Goal: Find specific fact: Find specific fact

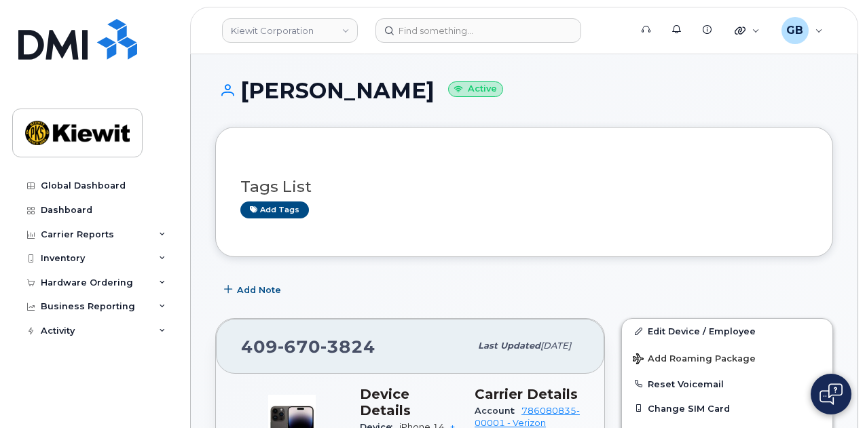
click at [449, 44] on header "[PERSON_NAME] Corporation Support Alerts Knowledge Base Quicklinks Suspend / Ca…" at bounding box center [524, 31] width 668 height 48
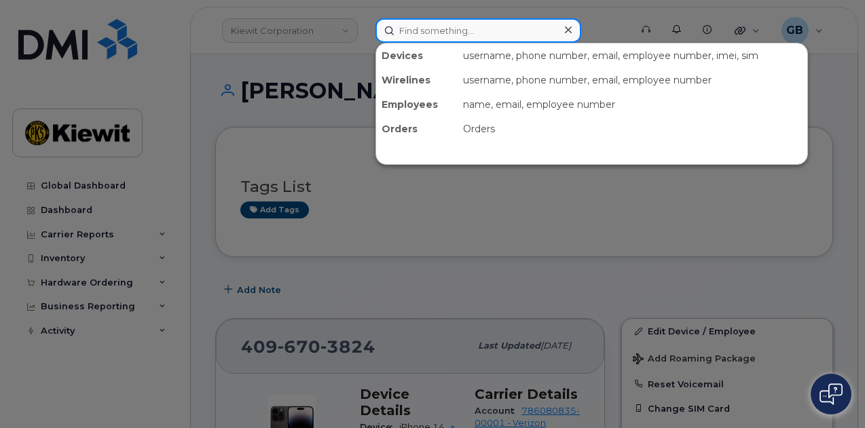
click at [451, 41] on input at bounding box center [478, 30] width 206 height 24
paste input "552331"
type input "552331"
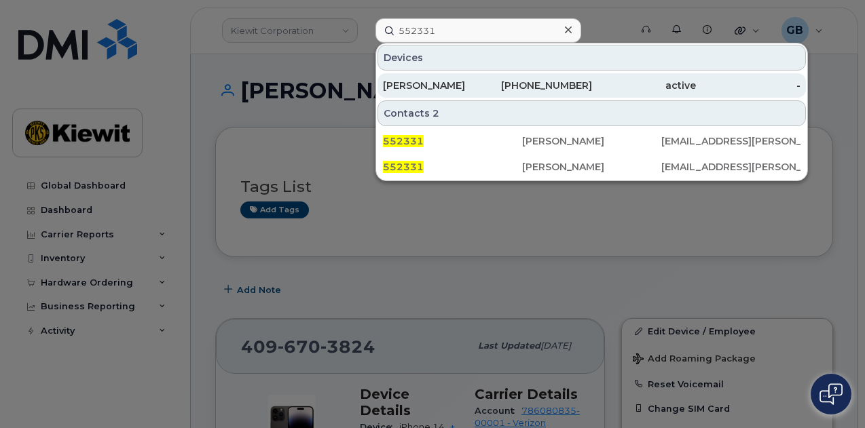
click at [447, 85] on div "[PERSON_NAME]" at bounding box center [435, 86] width 105 height 14
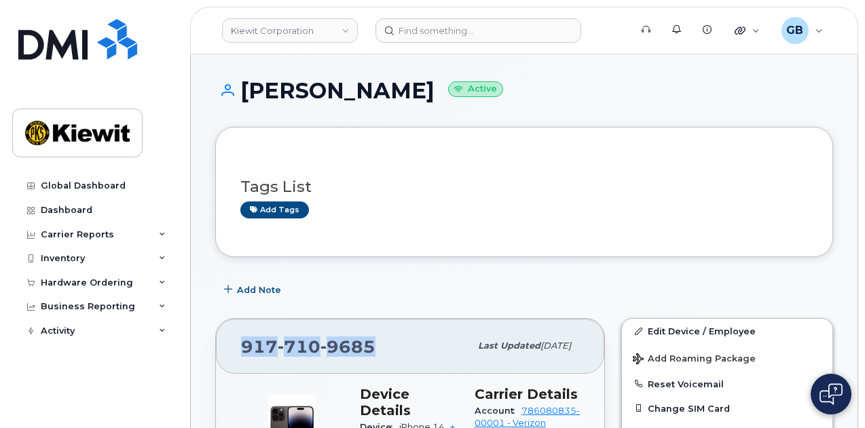
drag, startPoint x: 374, startPoint y: 344, endPoint x: 246, endPoint y: 344, distance: 128.3
click at [246, 344] on div "917 710 9685" at bounding box center [355, 346] width 229 height 29
copy span "917 710 9685"
